Goal: Information Seeking & Learning: Compare options

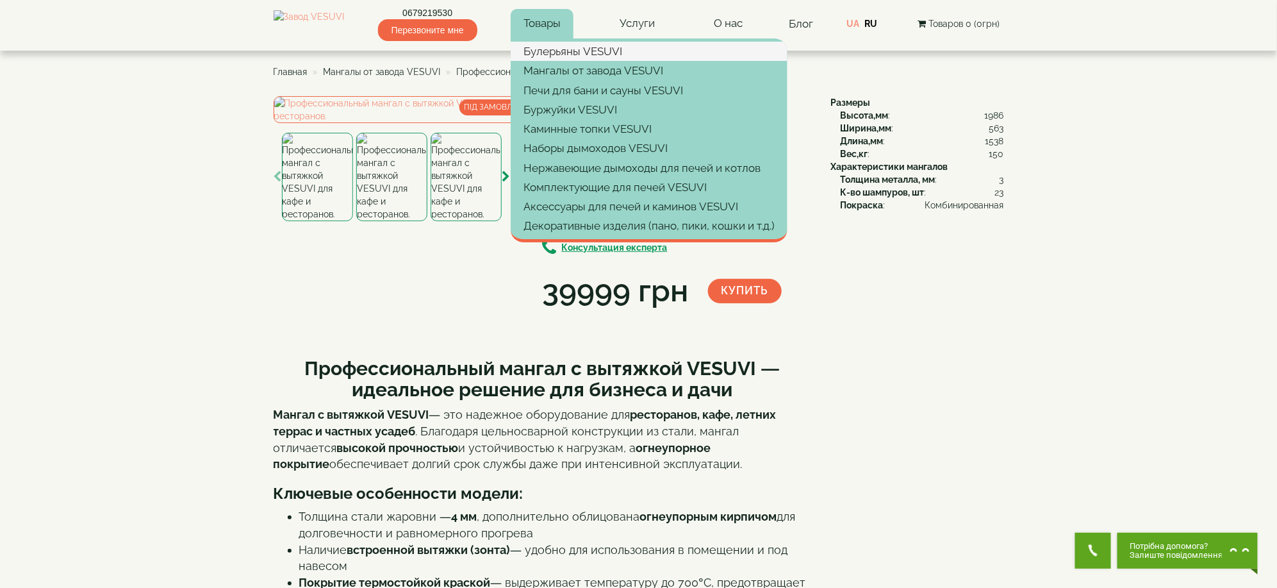
click at [554, 54] on link "Булерьяны VESUVI" at bounding box center [649, 51] width 277 height 19
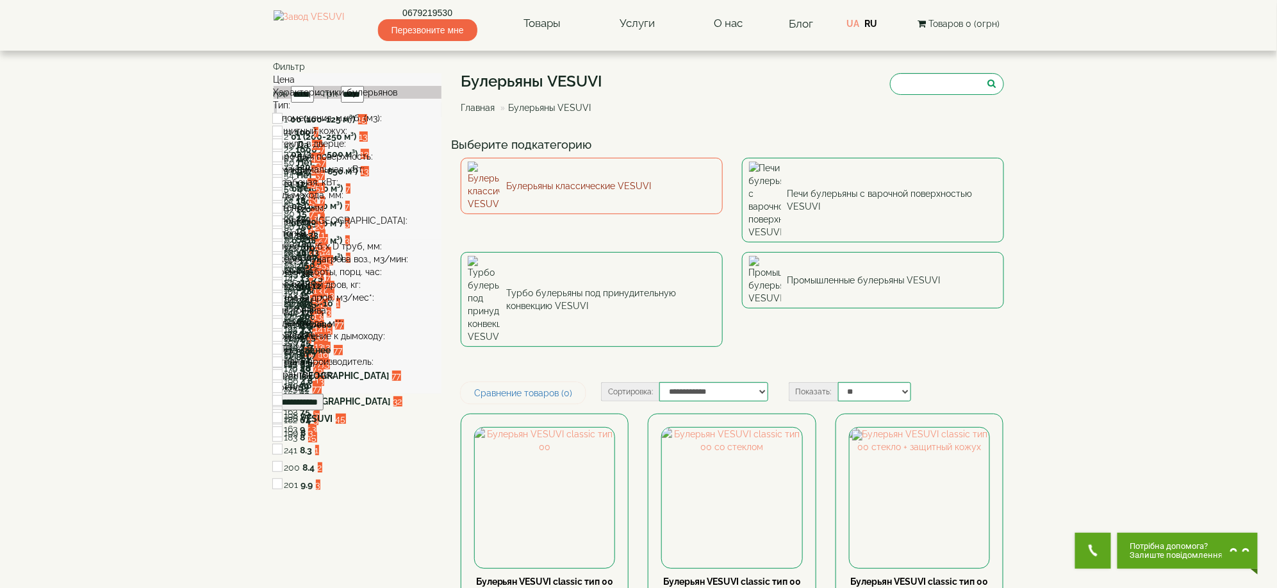
click at [604, 181] on link "Булерьяны классические VESUVI" at bounding box center [592, 186] width 262 height 56
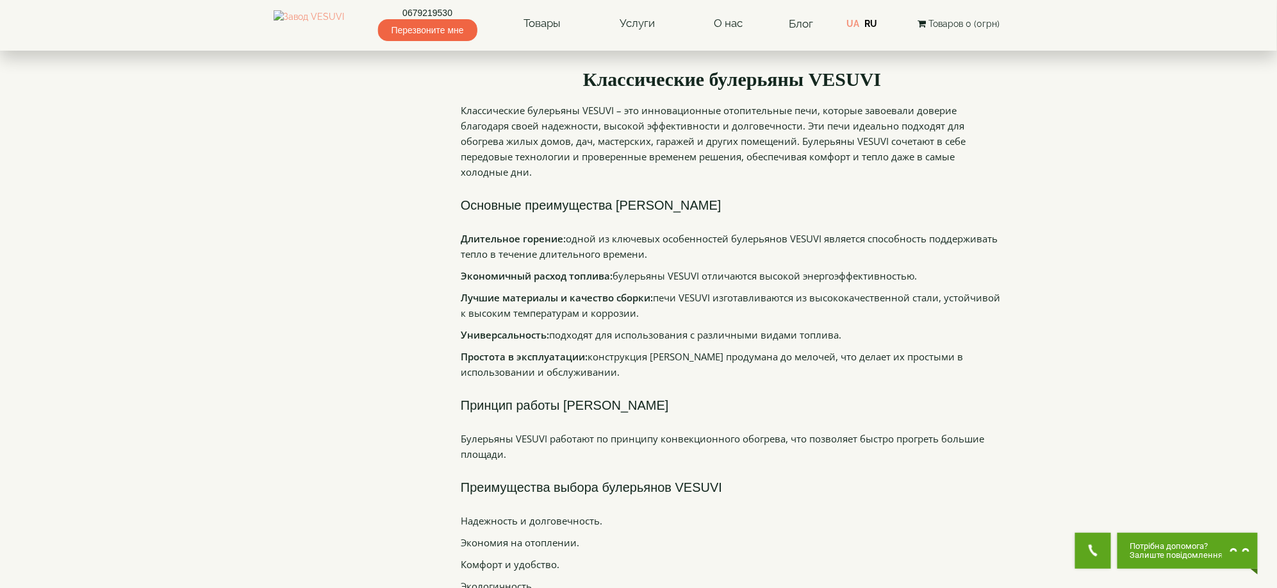
scroll to position [1367, 0]
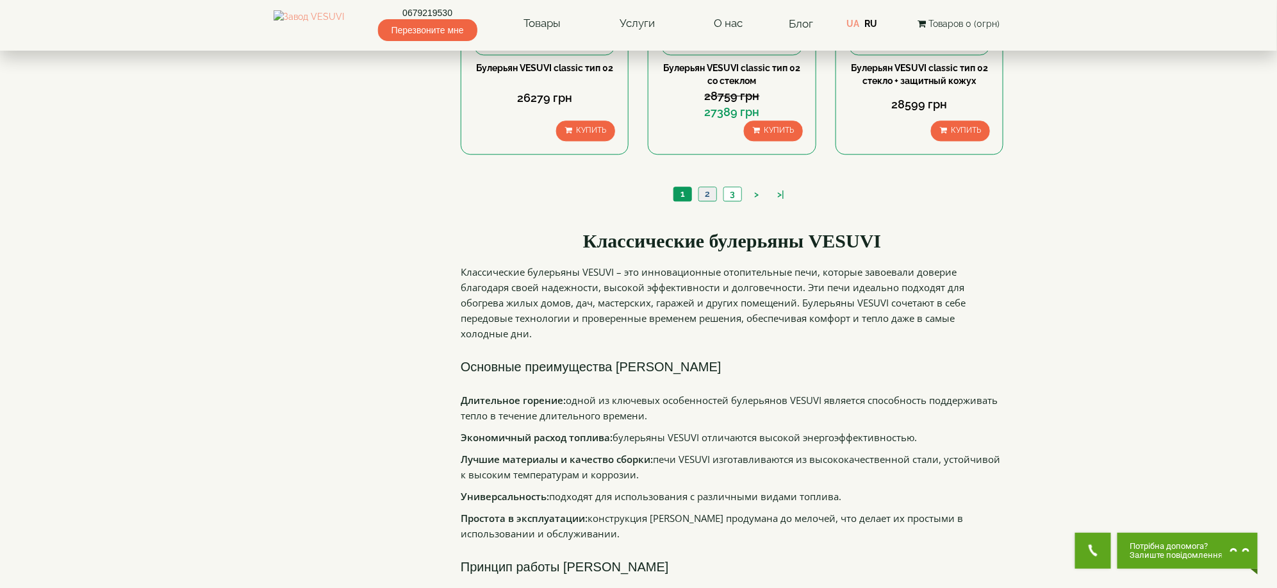
click at [708, 199] on link "2" at bounding box center [707, 193] width 18 height 13
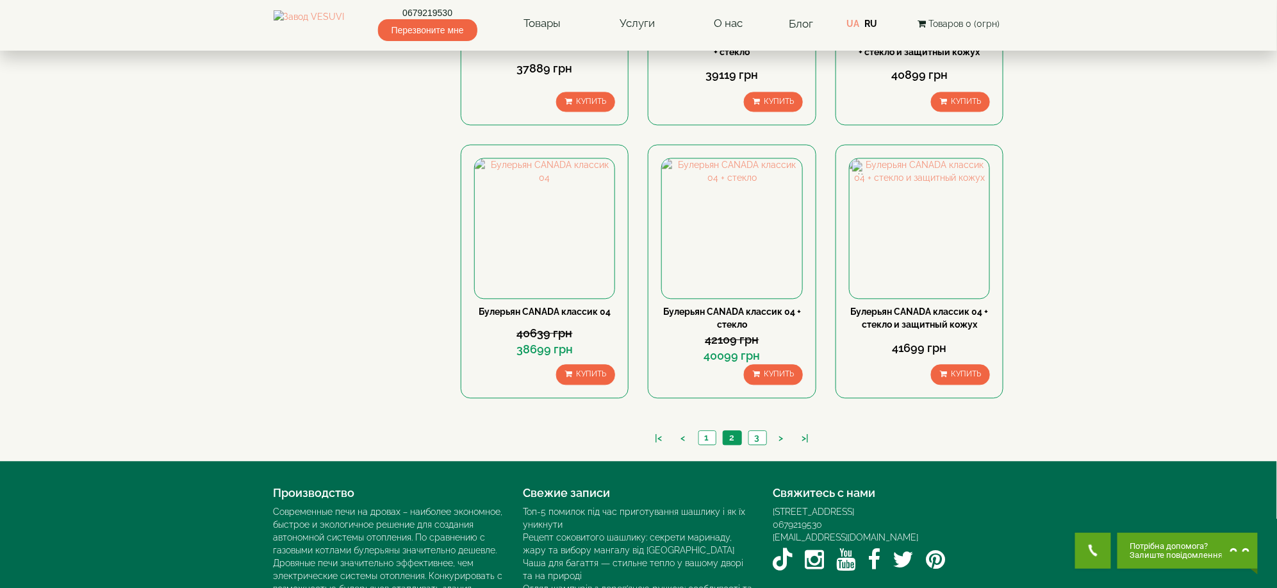
scroll to position [1205, 0]
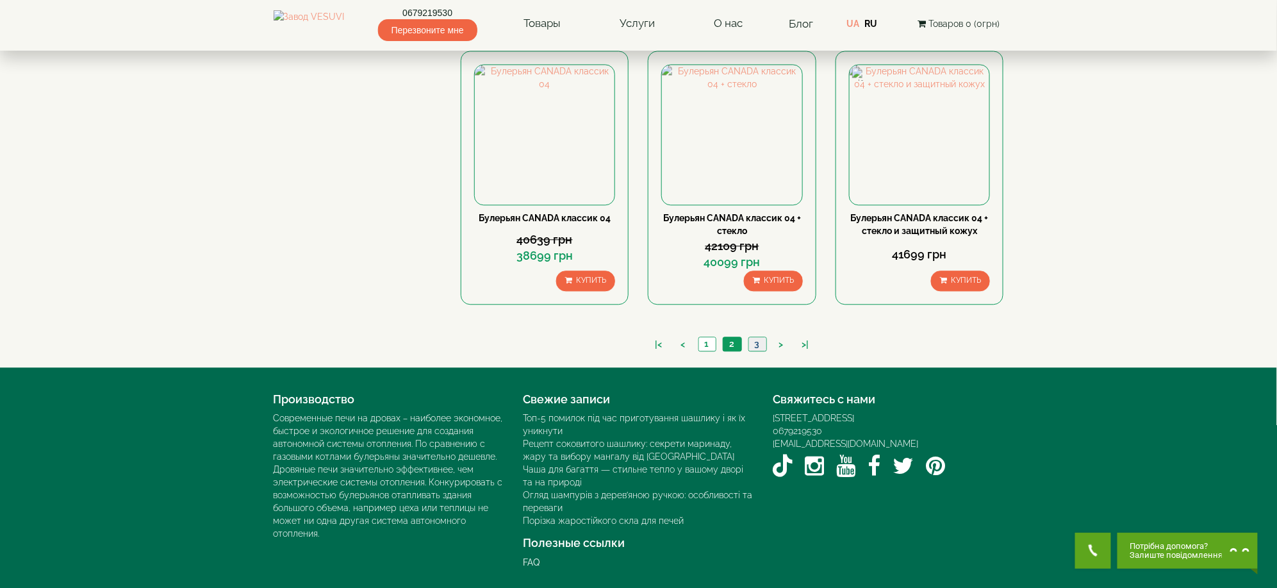
click at [752, 343] on link "3" at bounding box center [757, 343] width 18 height 13
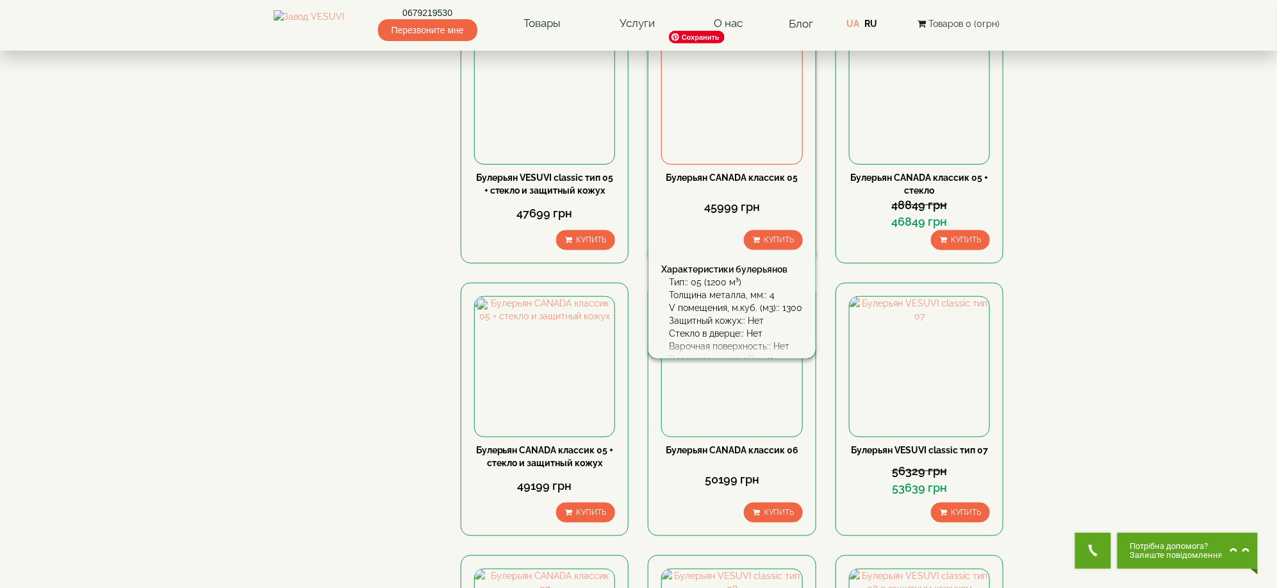
click at [741, 99] on img at bounding box center [732, 94] width 140 height 140
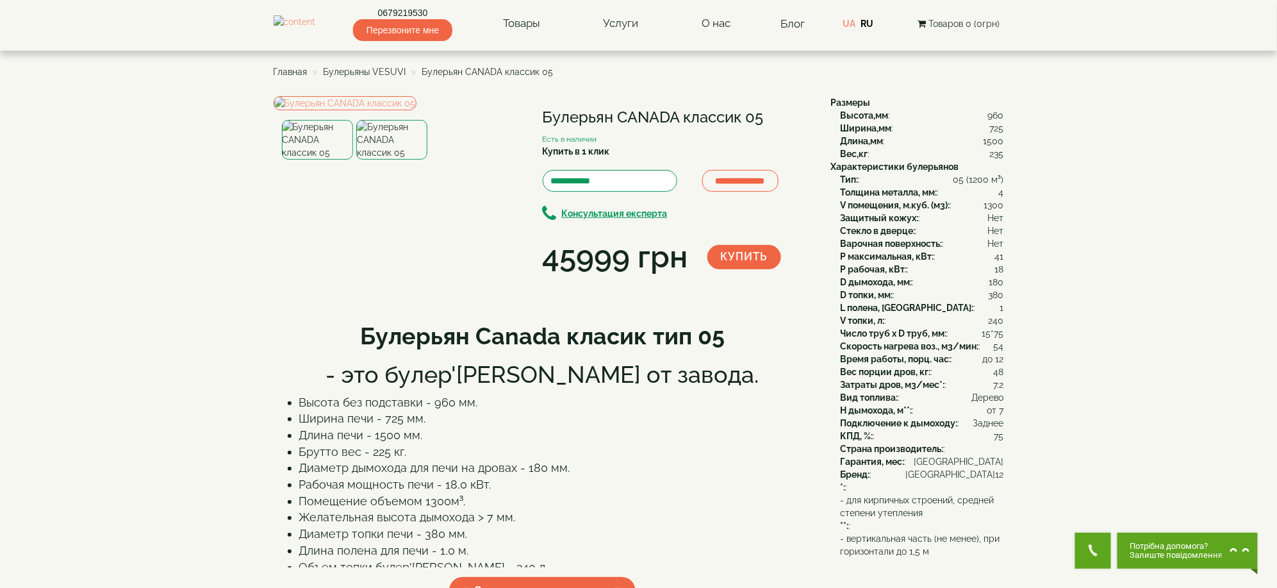
drag, startPoint x: 992, startPoint y: 208, endPoint x: 1003, endPoint y: 206, distance: 11.0
click at [1003, 206] on div "V помещения, м.куб. (м3): : 1300" at bounding box center [922, 205] width 163 height 13
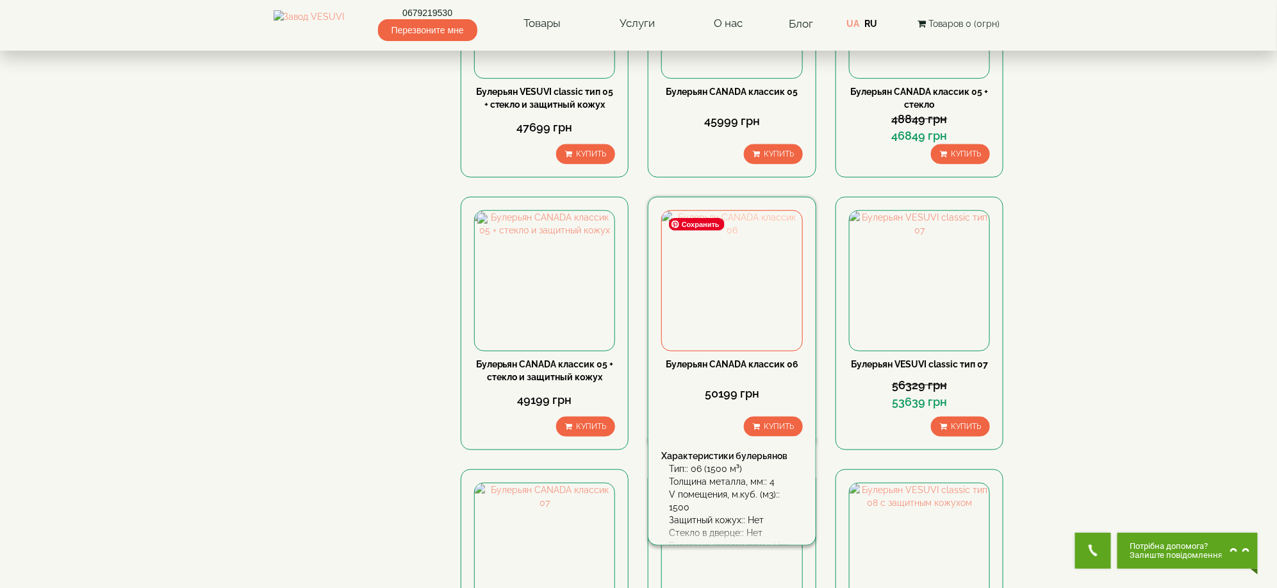
click at [720, 315] on img at bounding box center [732, 281] width 140 height 140
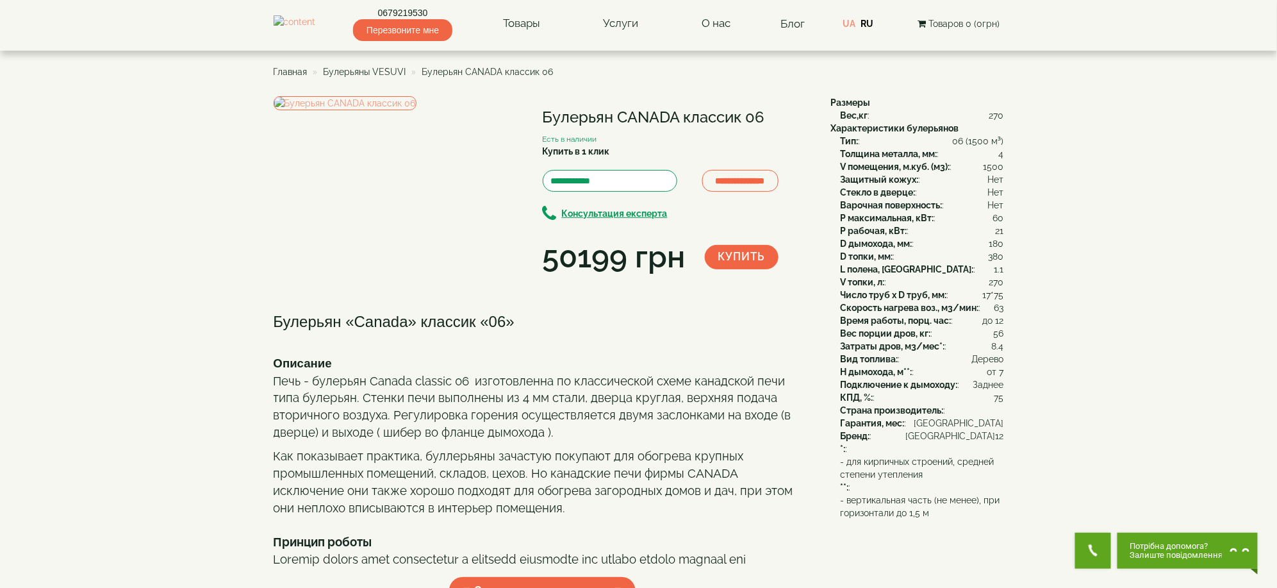
drag, startPoint x: 936, startPoint y: 163, endPoint x: 1013, endPoint y: 160, distance: 77.0
click at [1013, 160] on body "Магазин Булерьяны VESUVI Мангалы от завода VESUVI Печи для бани и сауны VESUVI …" at bounding box center [638, 522] width 1277 height 1044
click at [996, 161] on span "1500" at bounding box center [994, 166] width 21 height 13
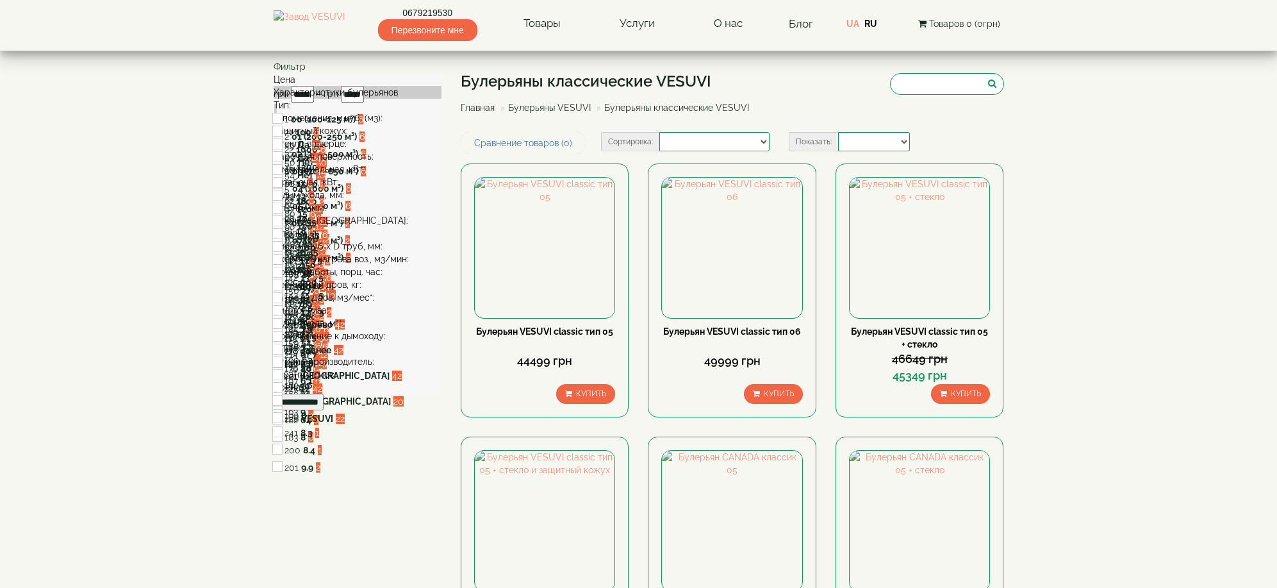
select select
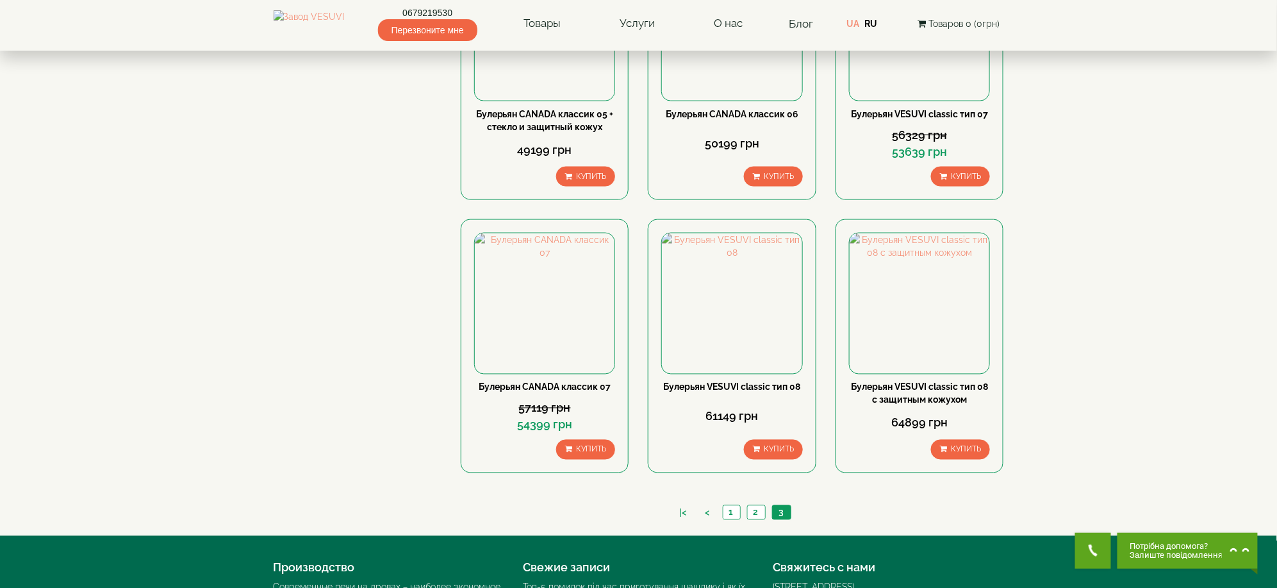
scroll to position [769, 0]
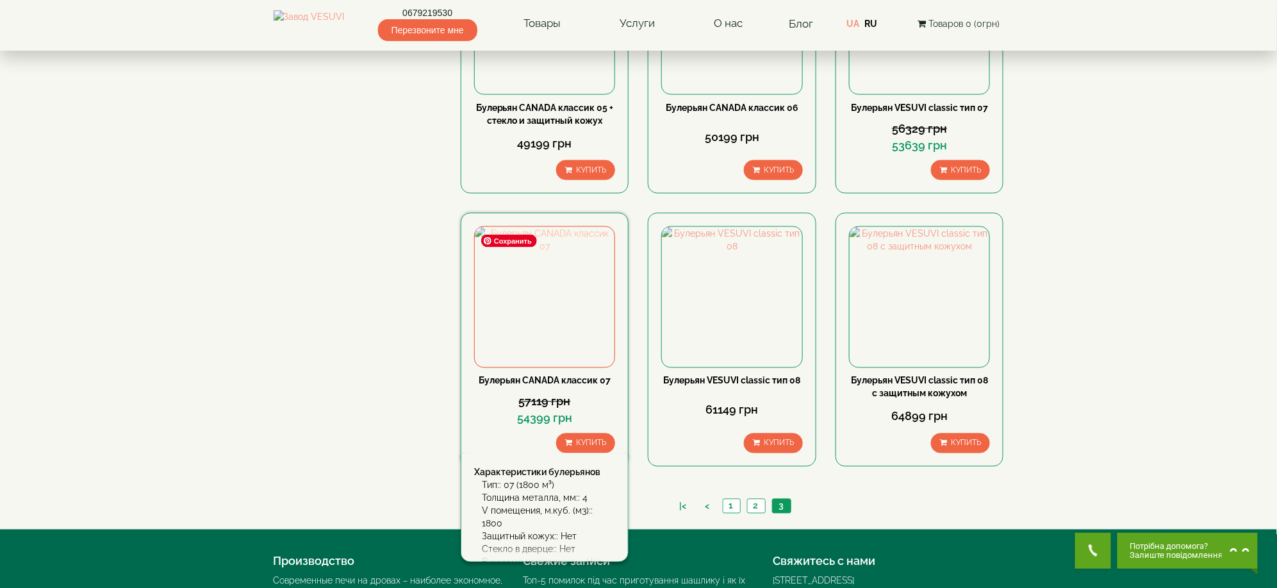
click at [581, 268] on img at bounding box center [545, 297] width 140 height 140
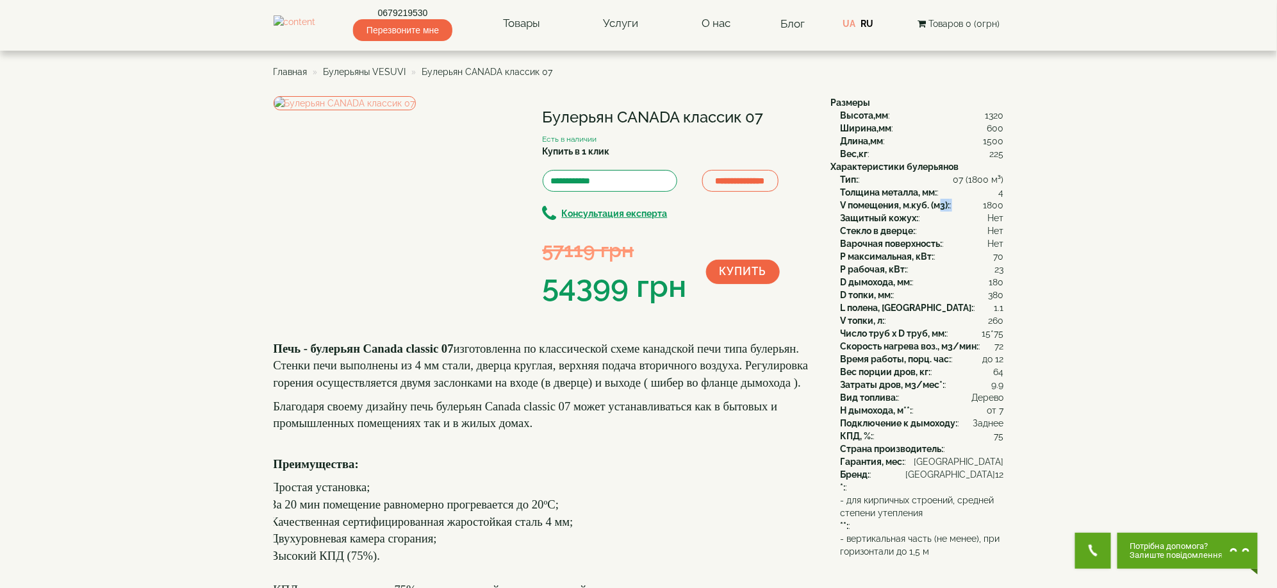
drag, startPoint x: 939, startPoint y: 204, endPoint x: 997, endPoint y: 199, distance: 57.8
click at [985, 201] on div "V помещения, м.куб. (м3): : 1800" at bounding box center [922, 205] width 163 height 13
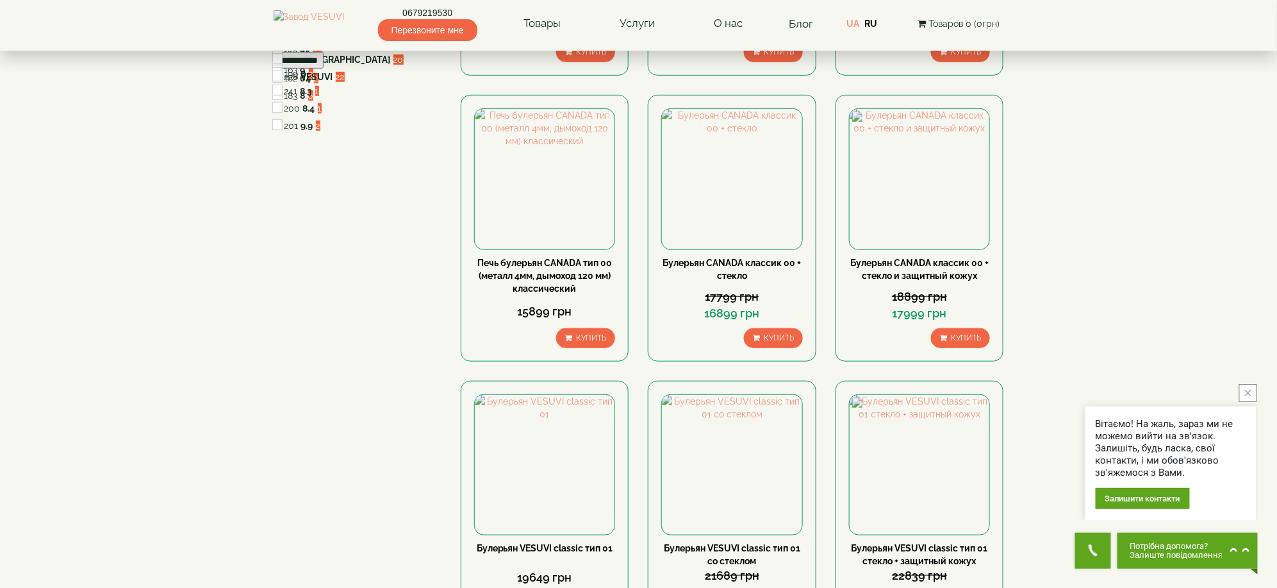
scroll to position [598, 0]
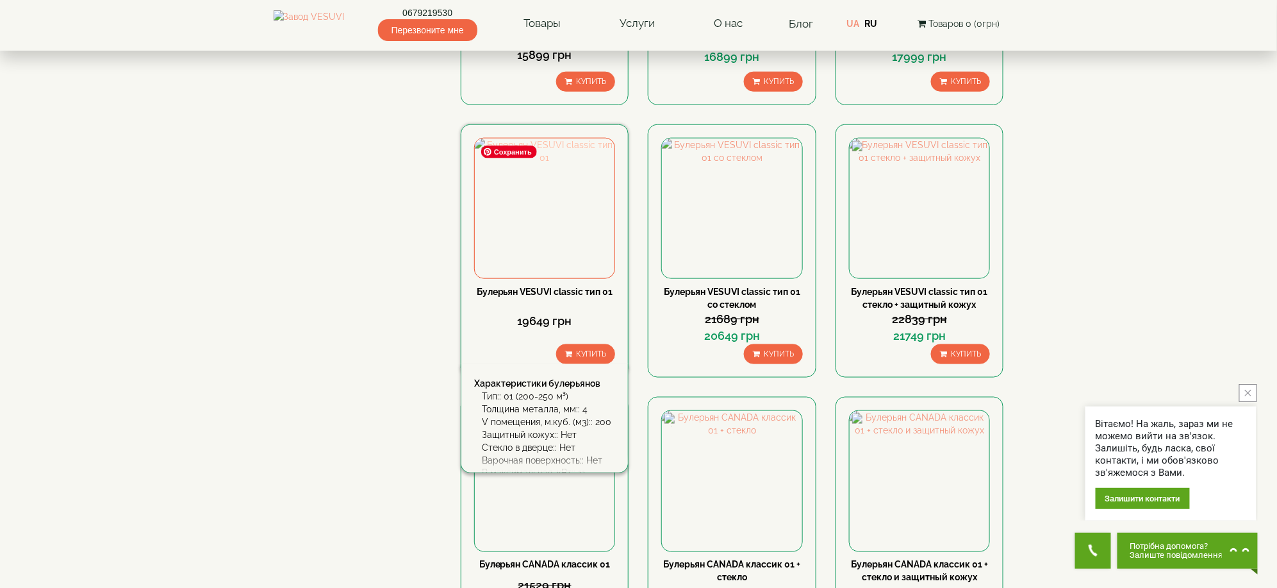
click at [541, 236] on img at bounding box center [545, 208] width 140 height 140
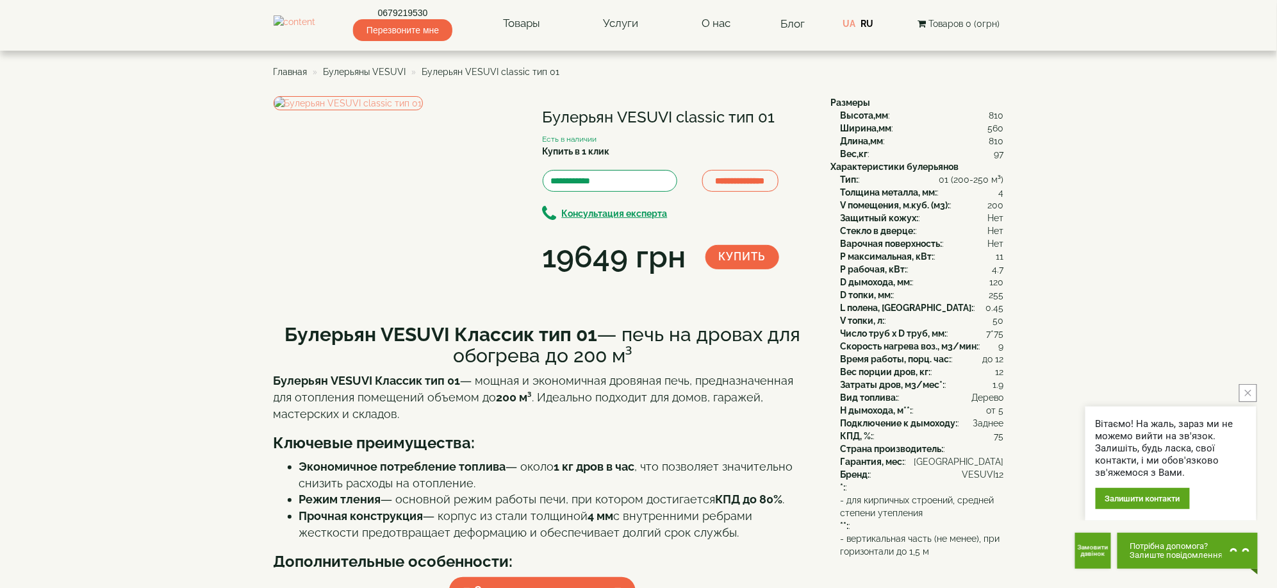
click at [1257, 393] on button "close button" at bounding box center [1248, 393] width 18 height 18
